Goal: Task Accomplishment & Management: Manage account settings

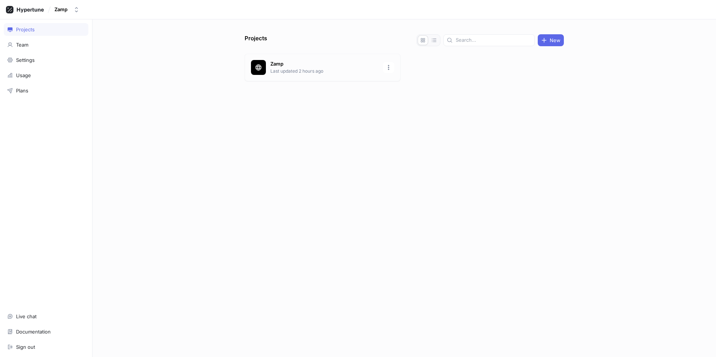
click at [317, 71] on p "Last updated 2 hours ago" at bounding box center [324, 71] width 108 height 7
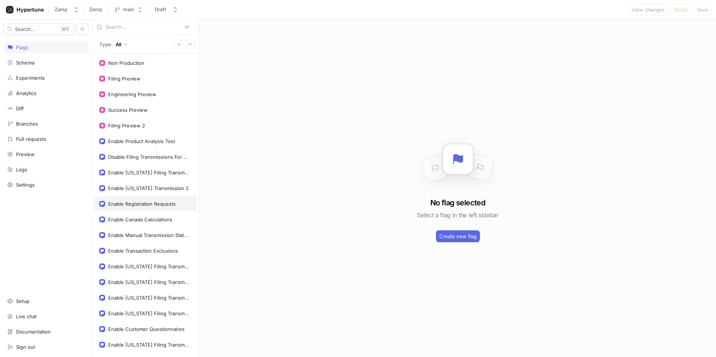
click at [148, 203] on div "Enable Registration Requests" at bounding box center [142, 204] width 68 height 6
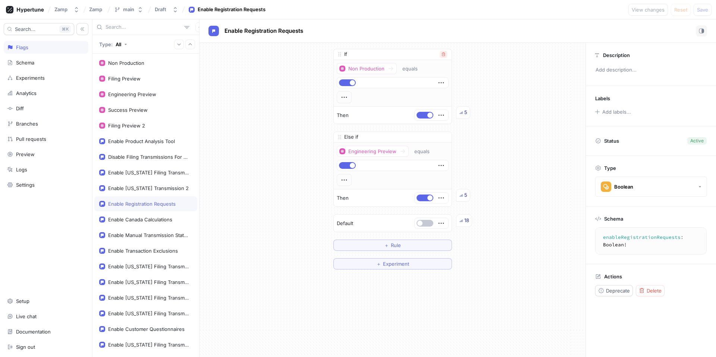
click at [442, 56] on icon "button" at bounding box center [443, 54] width 4 height 4
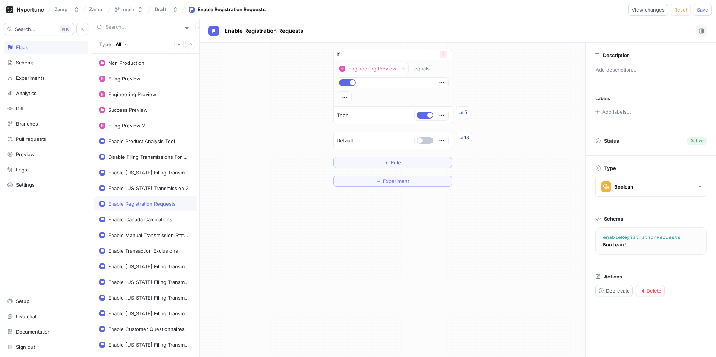
click at [443, 56] on icon "button" at bounding box center [443, 55] width 3 height 4
click at [347, 53] on button "button" at bounding box center [344, 54] width 17 height 7
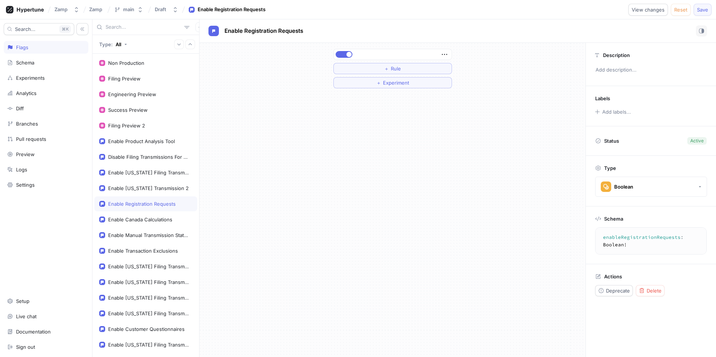
click at [705, 9] on span "Save" at bounding box center [702, 9] width 11 height 4
